Goal: Communication & Community: Ask a question

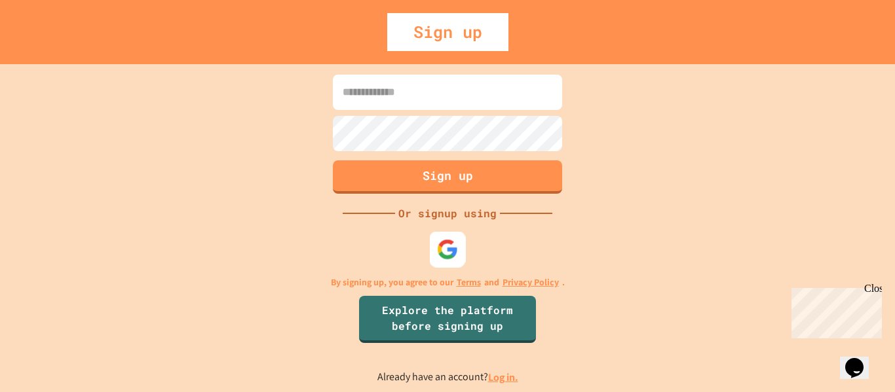
click at [447, 265] on div at bounding box center [448, 249] width 36 height 36
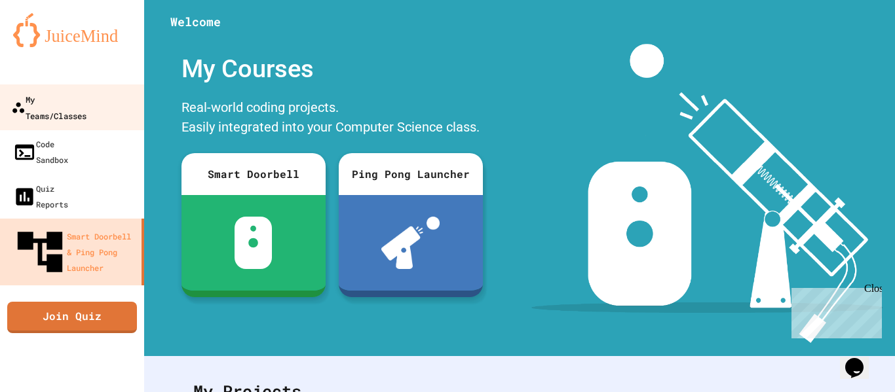
click at [93, 110] on link "My Teams/Classes" at bounding box center [72, 107] width 149 height 46
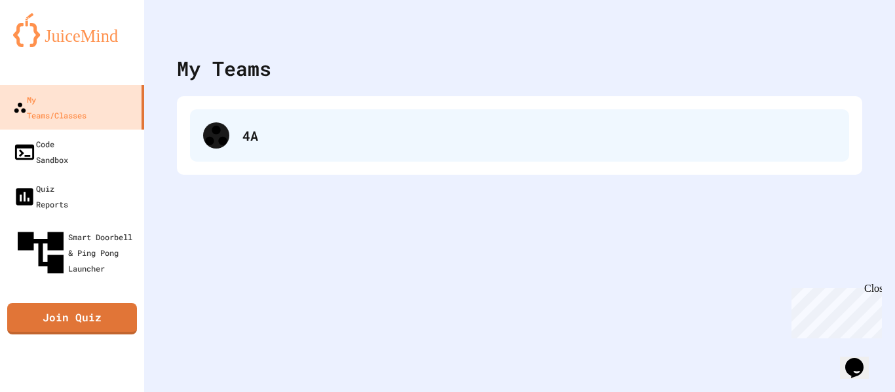
click at [398, 138] on div "4A" at bounding box center [538, 136] width 593 height 20
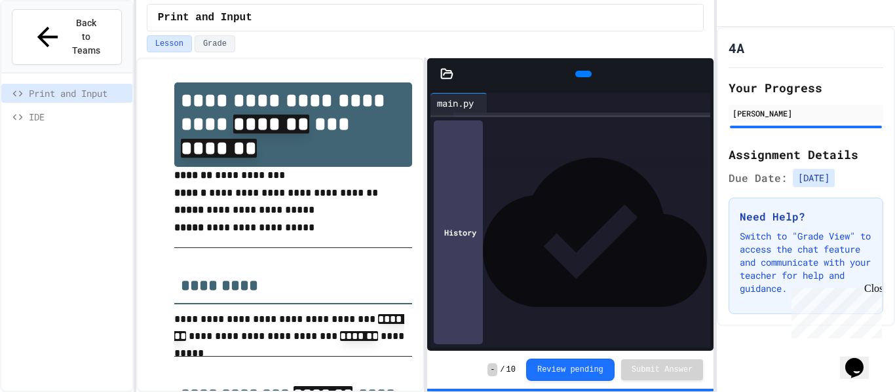
click at [575, 72] on div at bounding box center [583, 74] width 16 height 7
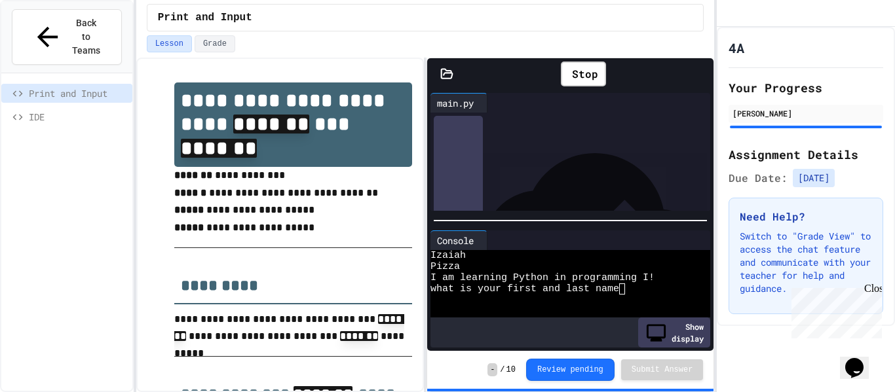
click at [634, 293] on div "what is your first and last name" at bounding box center [562, 289] width 265 height 11
type textarea "***"
click at [608, 310] on div at bounding box center [562, 311] width 265 height 11
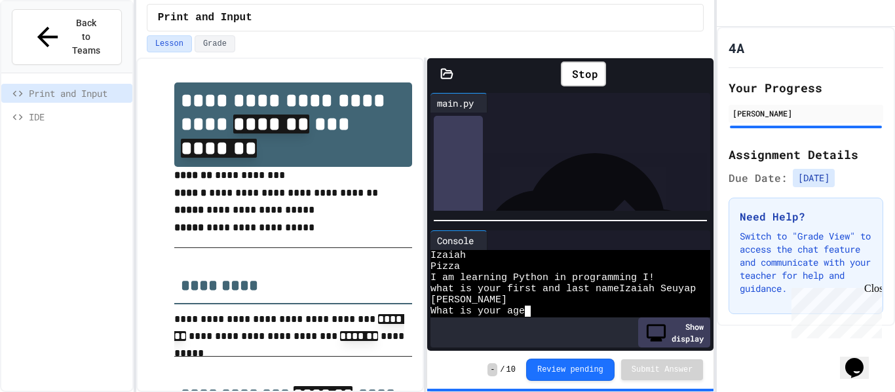
type textarea "*"
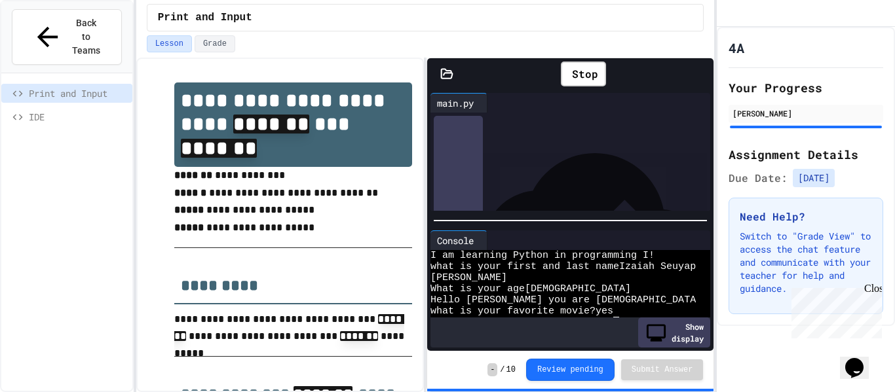
scroll to position [56, 0]
